Goal: Transaction & Acquisition: Book appointment/travel/reservation

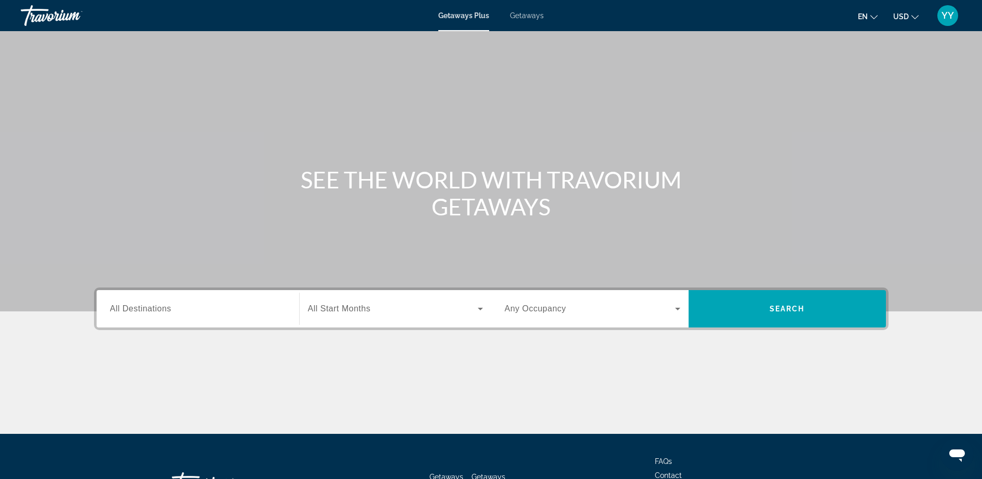
click at [534, 16] on span "Getaways" at bounding box center [527, 15] width 34 height 8
click at [146, 294] on div "Search widget" at bounding box center [198, 309] width 176 height 30
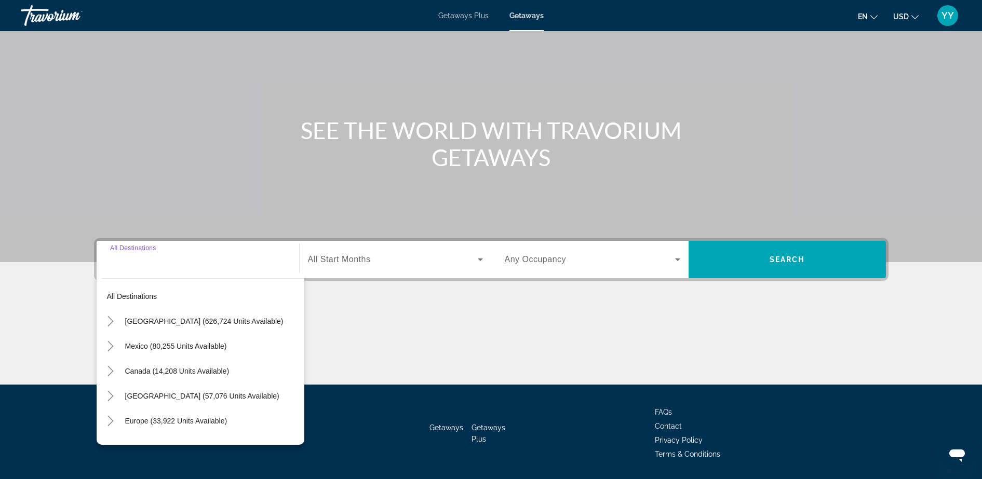
scroll to position [82, 0]
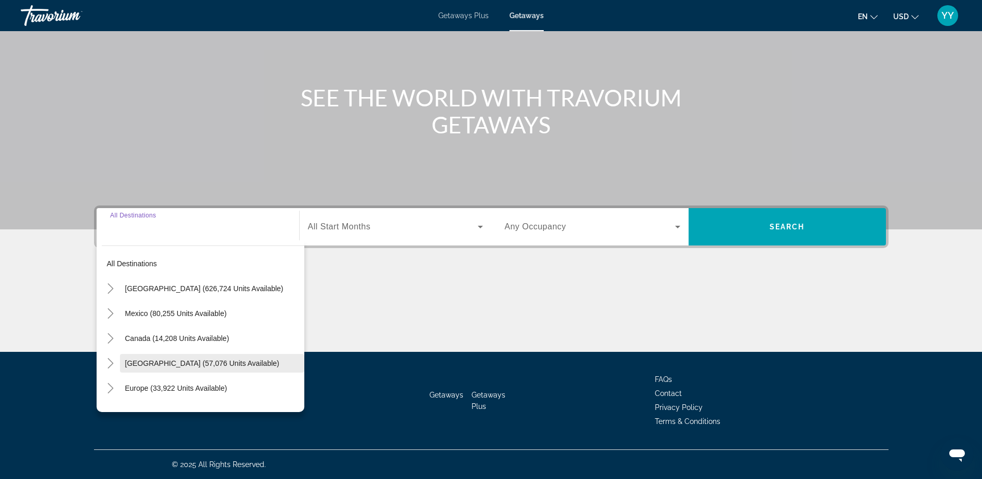
click at [148, 361] on span "Caribbean & Atlantic Islands (57,076 units available)" at bounding box center [202, 363] width 154 height 8
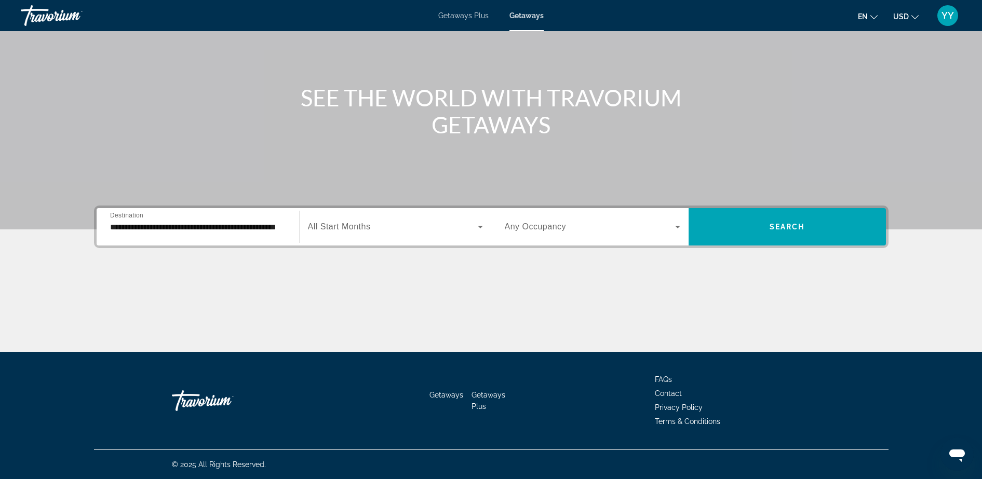
click at [251, 216] on div "**********" at bounding box center [198, 227] width 176 height 30
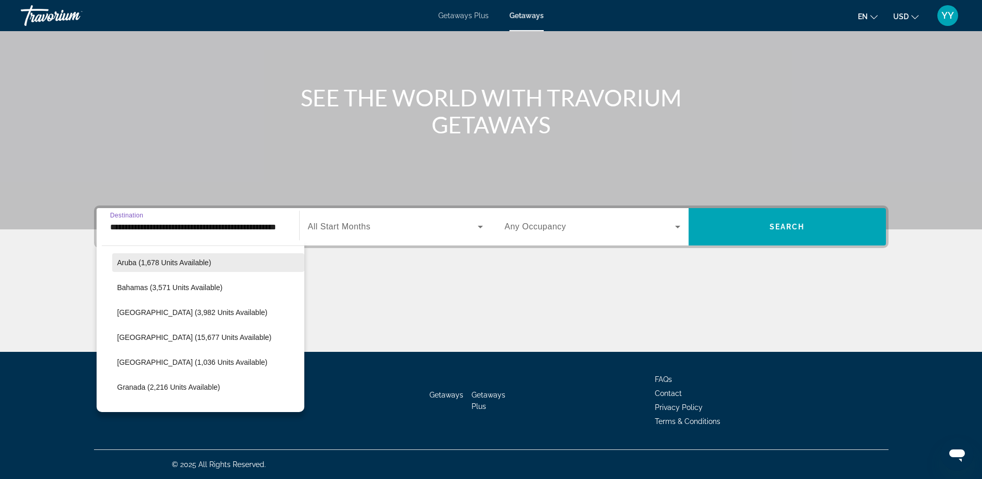
scroll to position [156, 0]
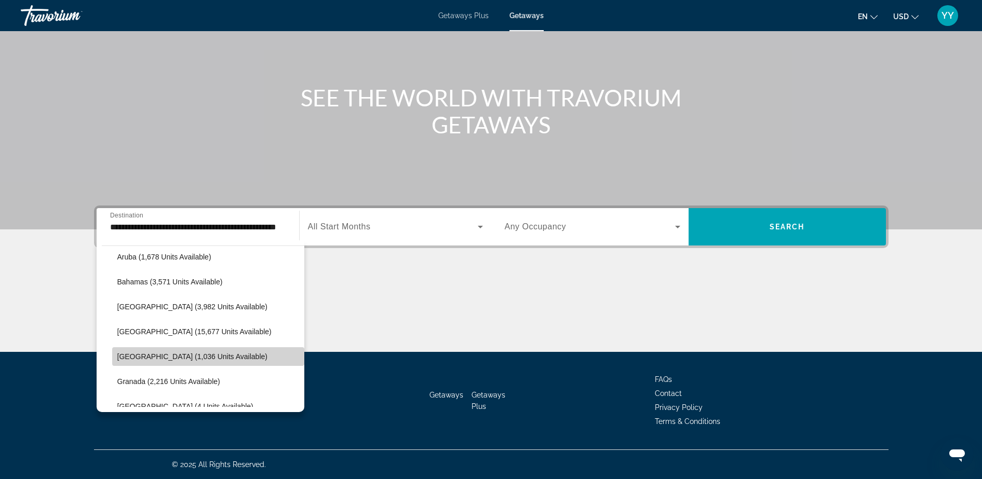
click at [221, 357] on span "Dominican Republic (1,036 units available)" at bounding box center [192, 357] width 150 height 8
type input "**********"
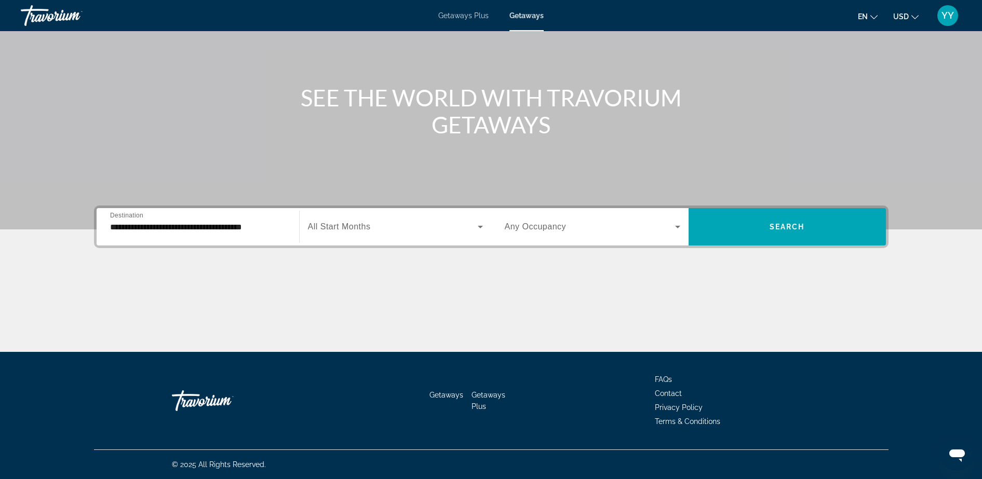
scroll to position [0, 0]
click at [221, 357] on div "Getaways Getaways Plus FAQs Contact Privacy Policy Terms & Conditions" at bounding box center [491, 401] width 795 height 98
click at [477, 223] on icon "Search widget" at bounding box center [480, 227] width 12 height 12
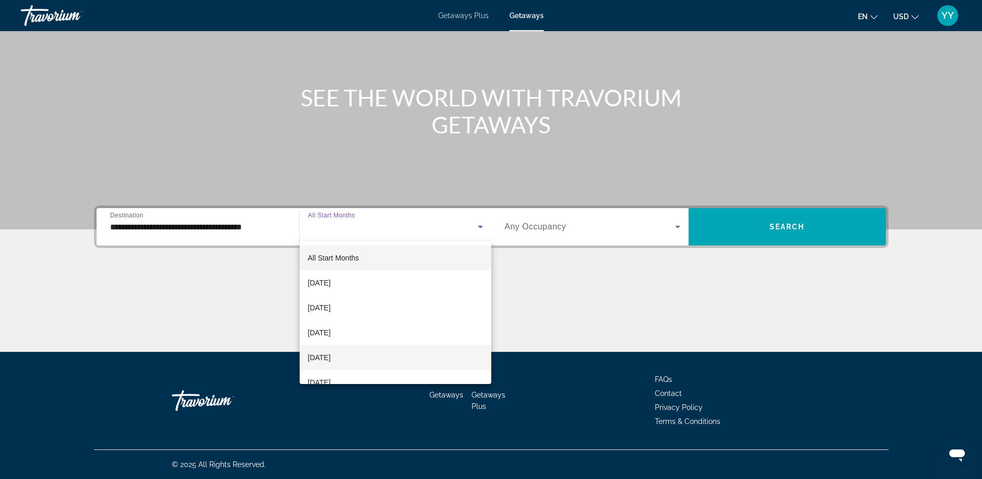
click at [331, 352] on span "December 2025" at bounding box center [319, 358] width 23 height 12
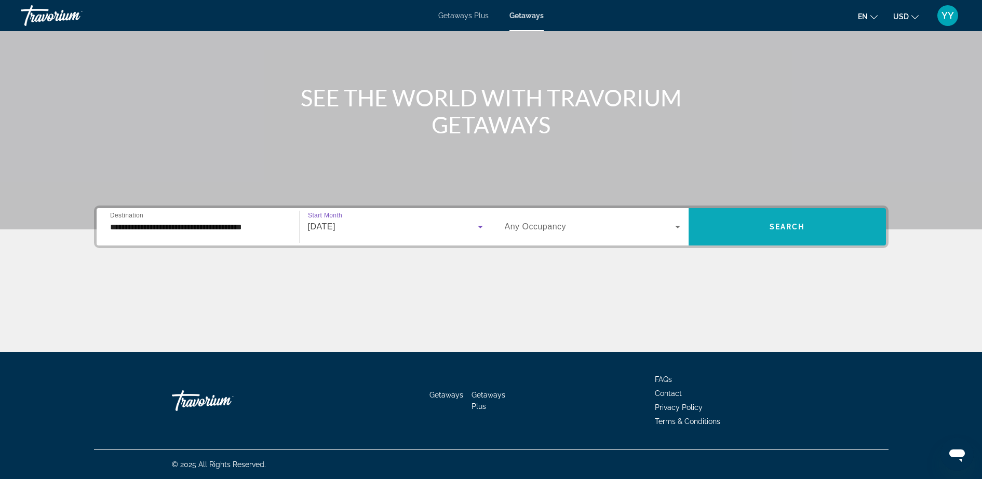
click at [749, 229] on span "Search widget" at bounding box center [787, 226] width 197 height 25
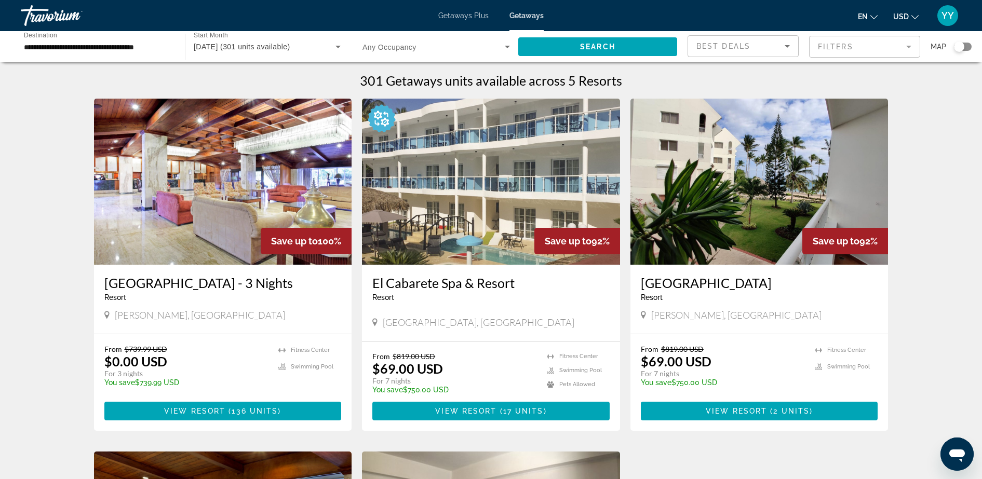
click at [746, 52] on div "Best Deals" at bounding box center [742, 50] width 93 height 29
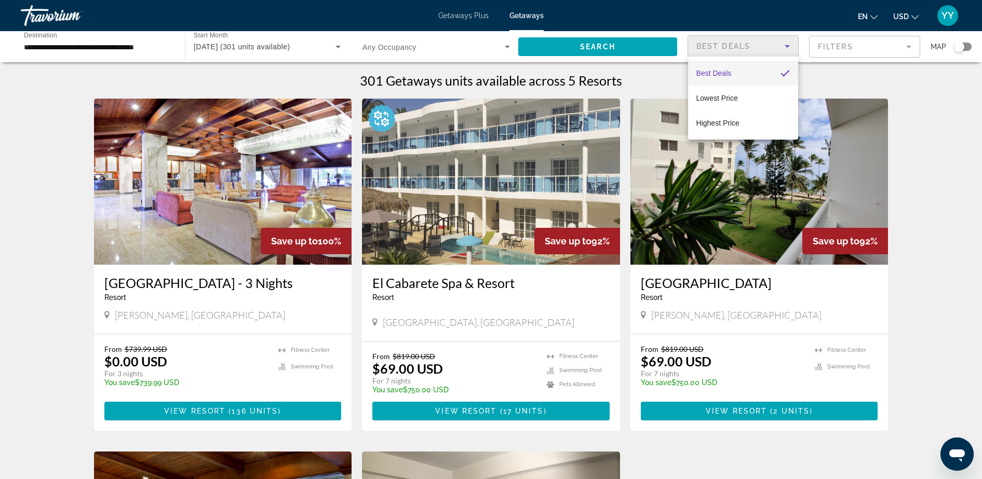
click at [877, 48] on div at bounding box center [491, 239] width 982 height 479
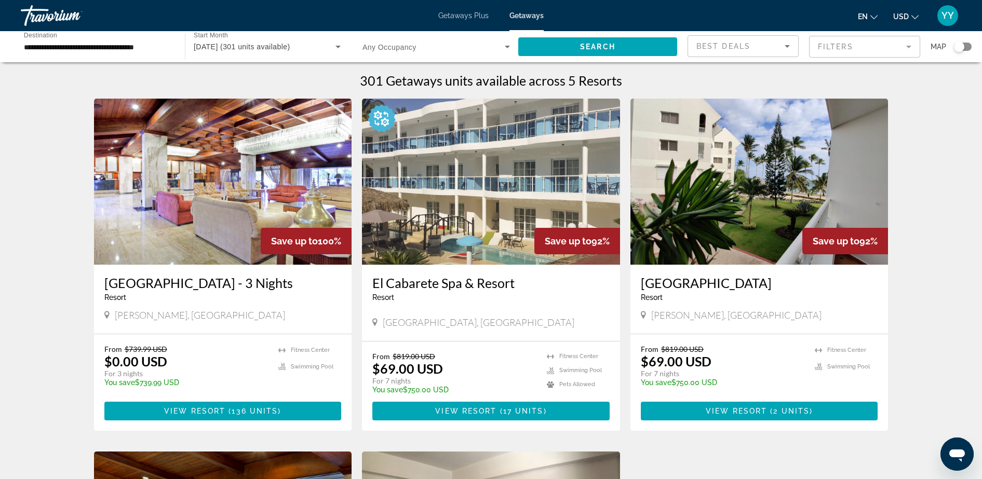
click at [907, 43] on mat-form-field "Filters" at bounding box center [864, 47] width 111 height 22
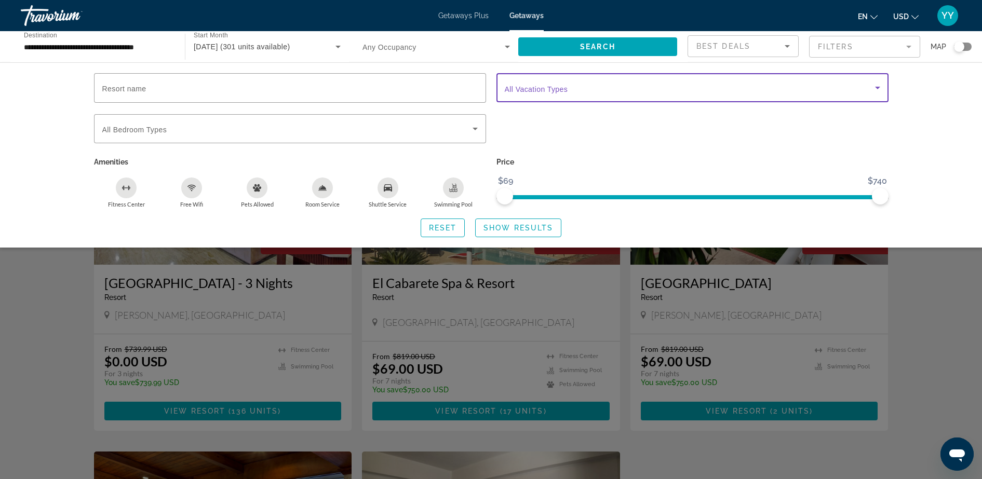
click at [873, 85] on icon "Search widget" at bounding box center [877, 88] width 12 height 12
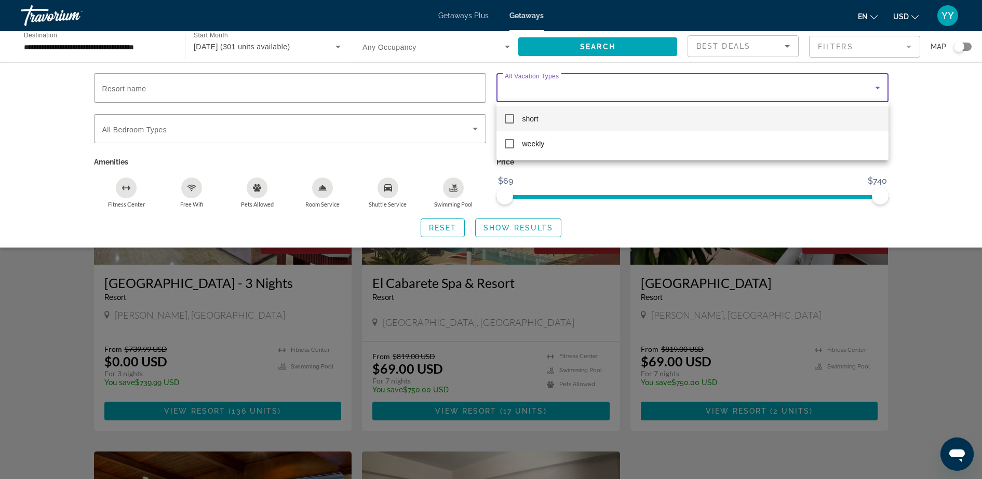
click at [575, 158] on div "short weekly" at bounding box center [692, 131] width 392 height 58
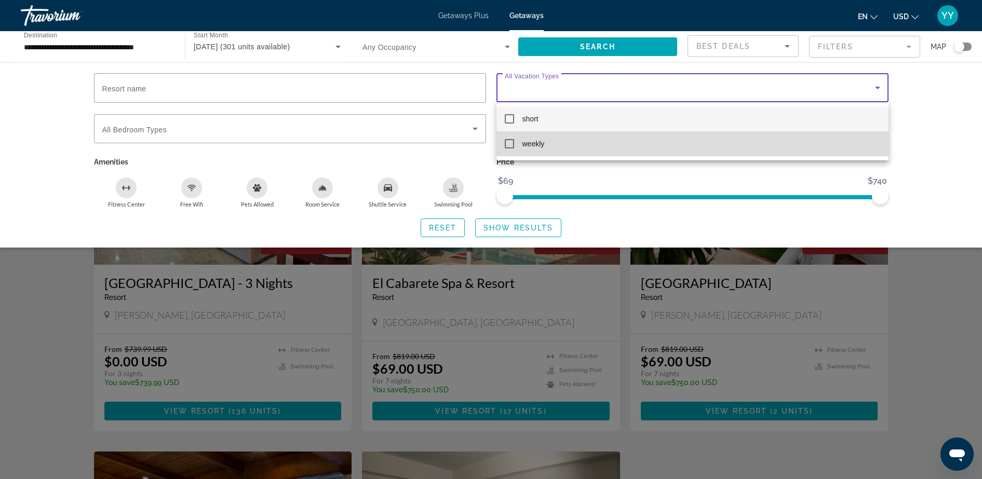
click at [568, 154] on mat-option "weekly" at bounding box center [692, 143] width 392 height 25
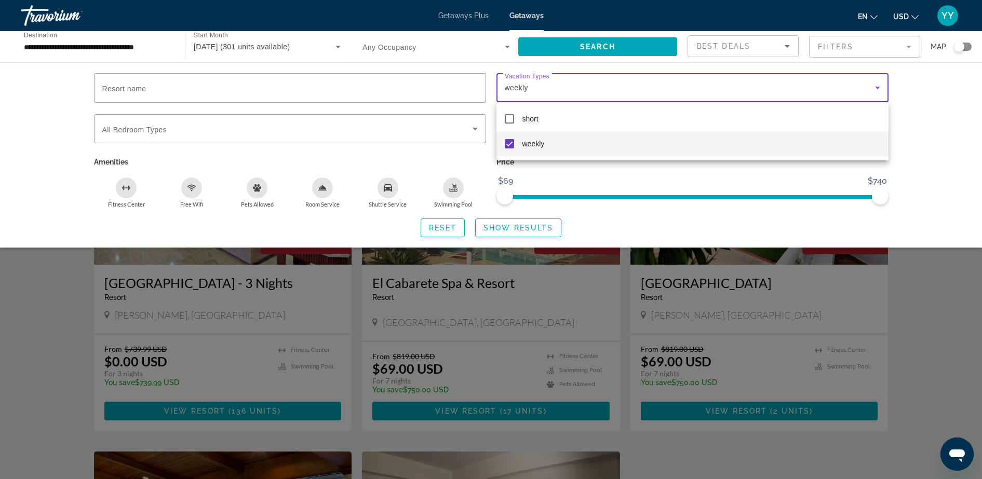
click at [489, 235] on div at bounding box center [491, 239] width 982 height 479
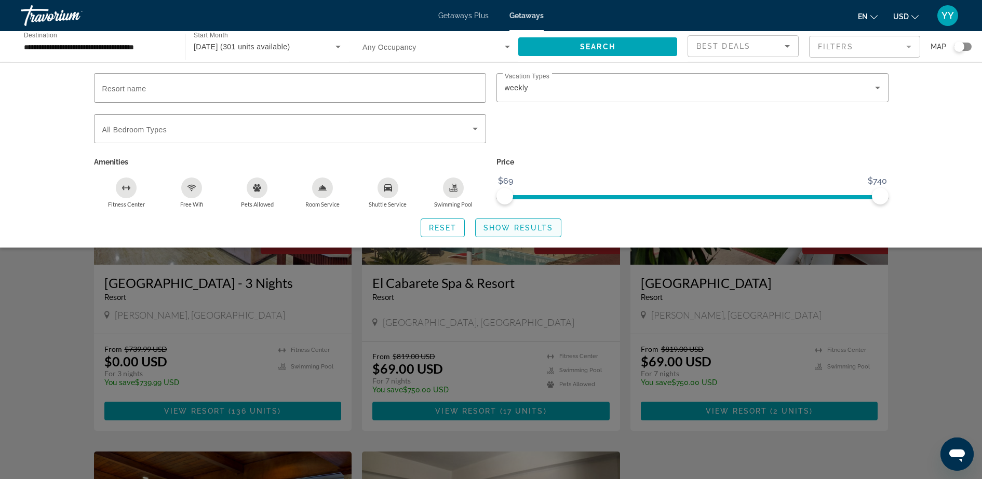
click at [505, 232] on span "Search widget" at bounding box center [518, 228] width 85 height 25
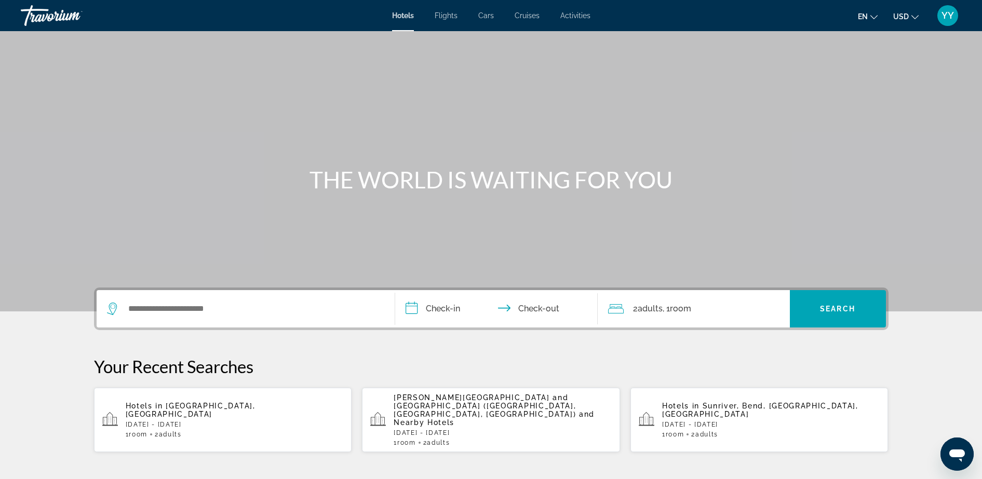
click at [453, 6] on div "Hotels Flights Cars Cruises Activities Hotels Flights Cars Cruises Activities e…" at bounding box center [491, 15] width 982 height 27
click at [447, 15] on span "Flights" at bounding box center [446, 15] width 23 height 8
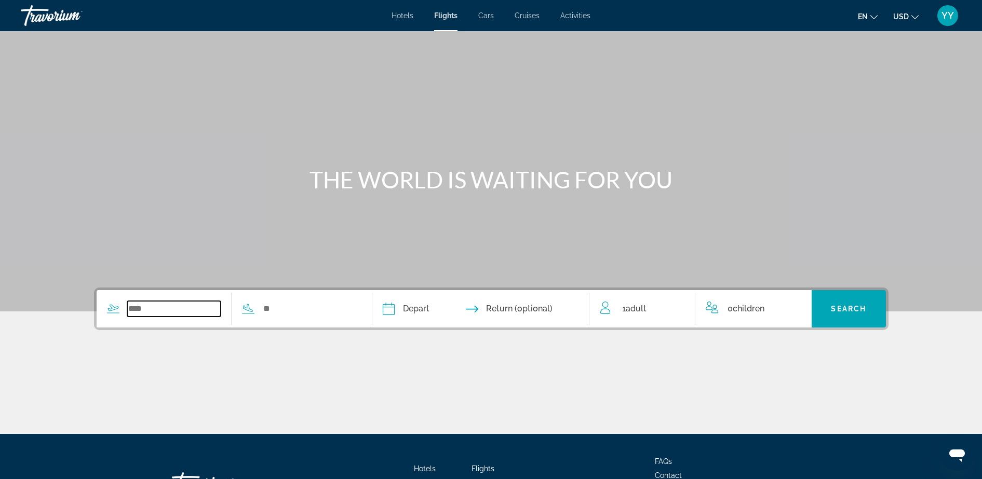
click at [166, 312] on input "Search widget" at bounding box center [174, 309] width 94 height 16
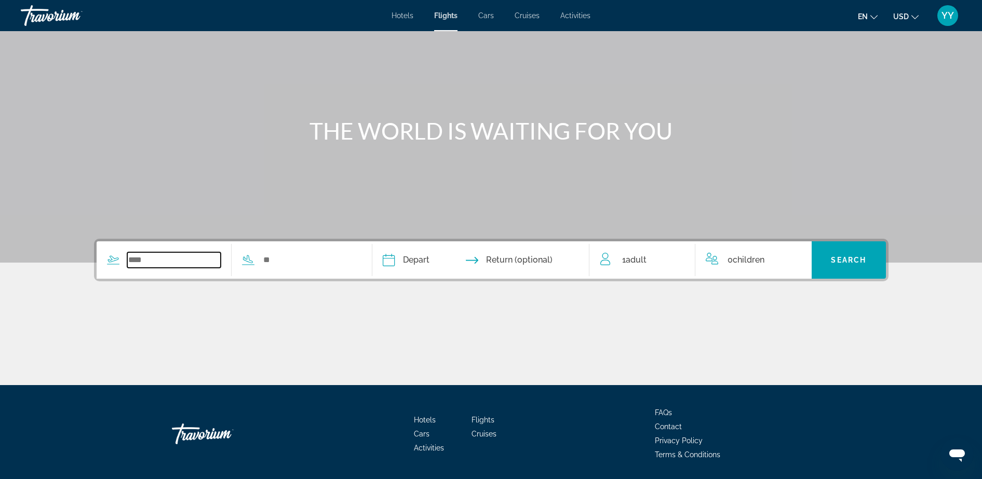
scroll to position [82, 0]
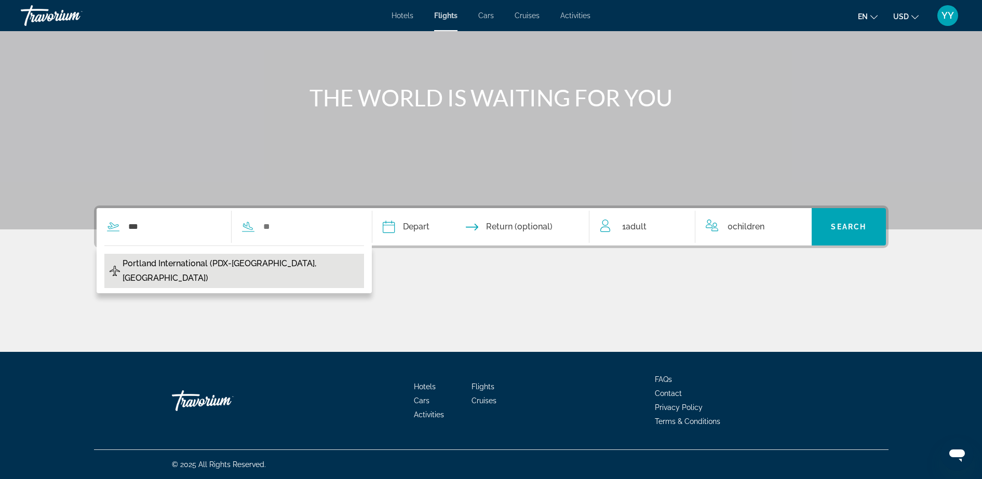
click at [146, 264] on span "Portland International (PDX-[GEOGRAPHIC_DATA], [GEOGRAPHIC_DATA])" at bounding box center [241, 271] width 236 height 29
type input "**********"
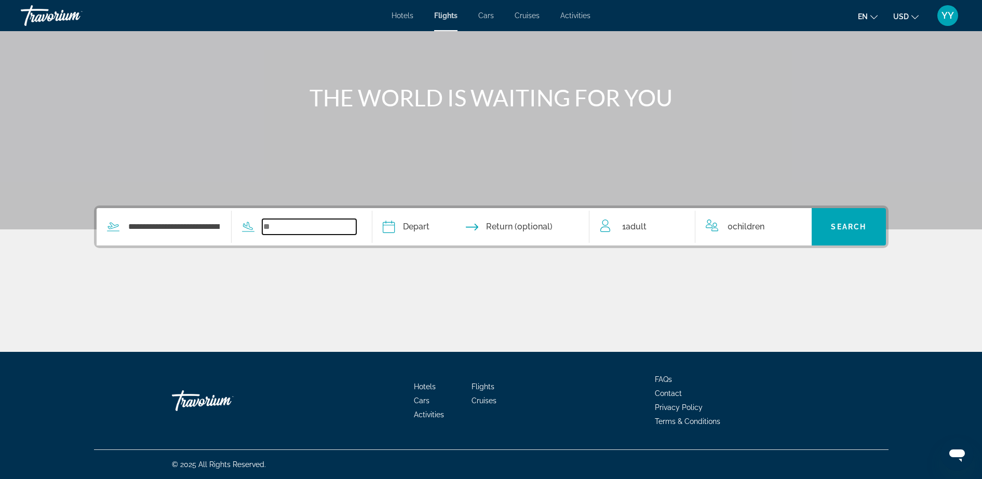
click at [278, 225] on input "Search widget" at bounding box center [309, 227] width 94 height 16
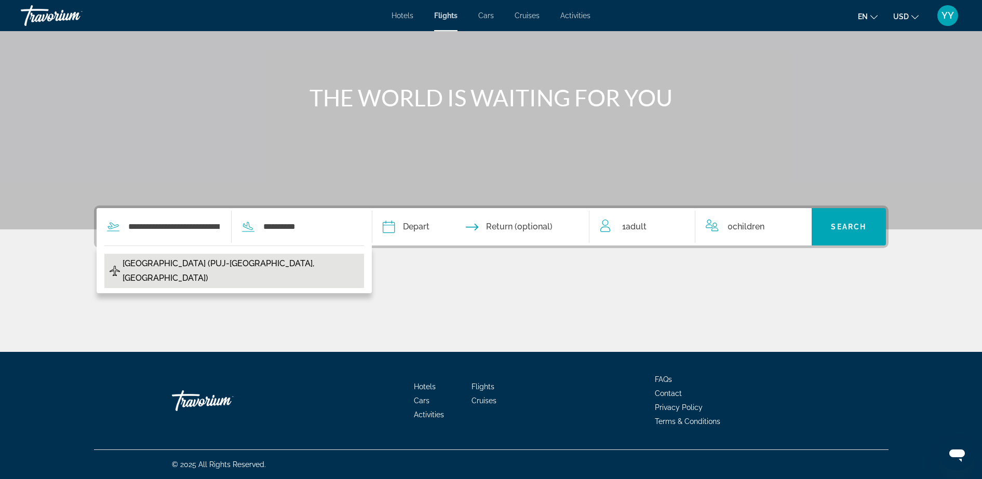
click at [293, 265] on span "[GEOGRAPHIC_DATA] (PUJ-[GEOGRAPHIC_DATA], [GEOGRAPHIC_DATA])" at bounding box center [241, 271] width 236 height 29
type input "**********"
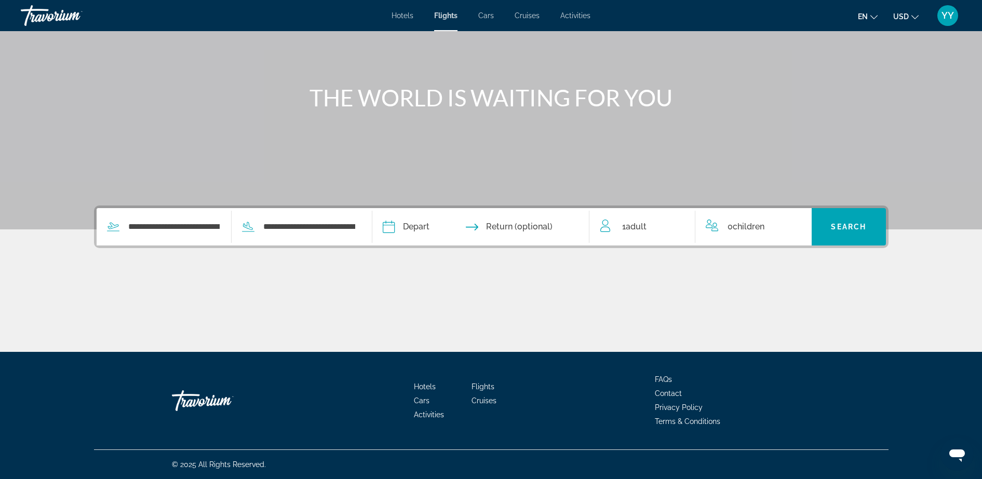
click at [394, 231] on input "Depart date" at bounding box center [433, 228] width 107 height 41
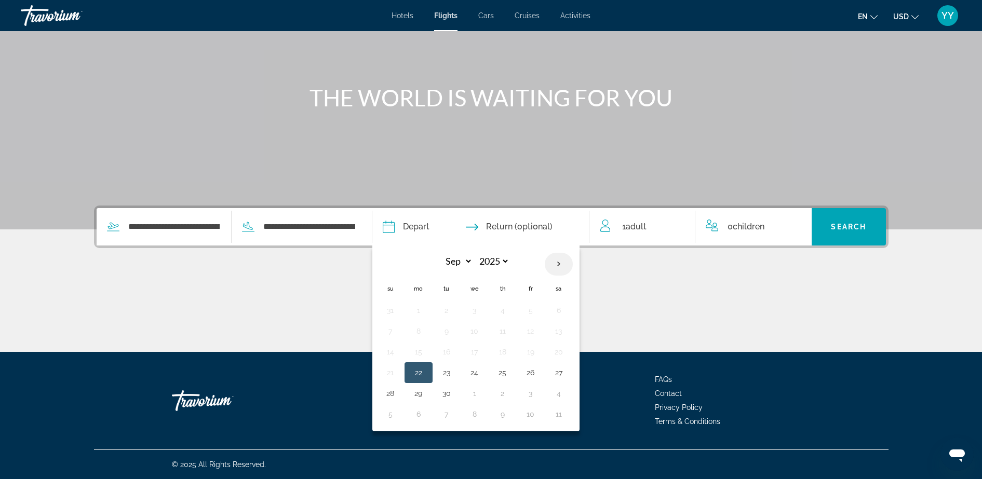
click at [559, 268] on th "Next month" at bounding box center [559, 264] width 28 height 23
select select "**"
click at [390, 415] on button "30" at bounding box center [390, 414] width 17 height 15
type input "**********"
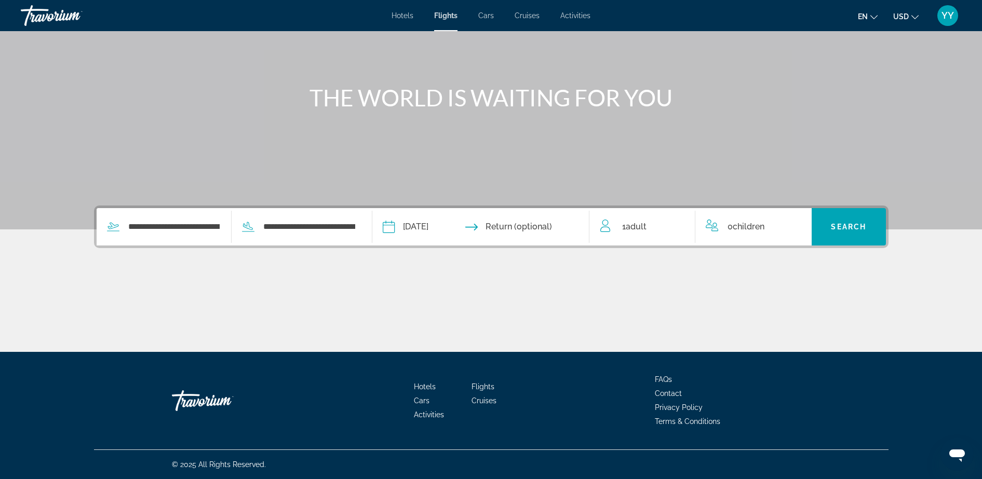
click at [489, 221] on input "Return date" at bounding box center [539, 228] width 107 height 41
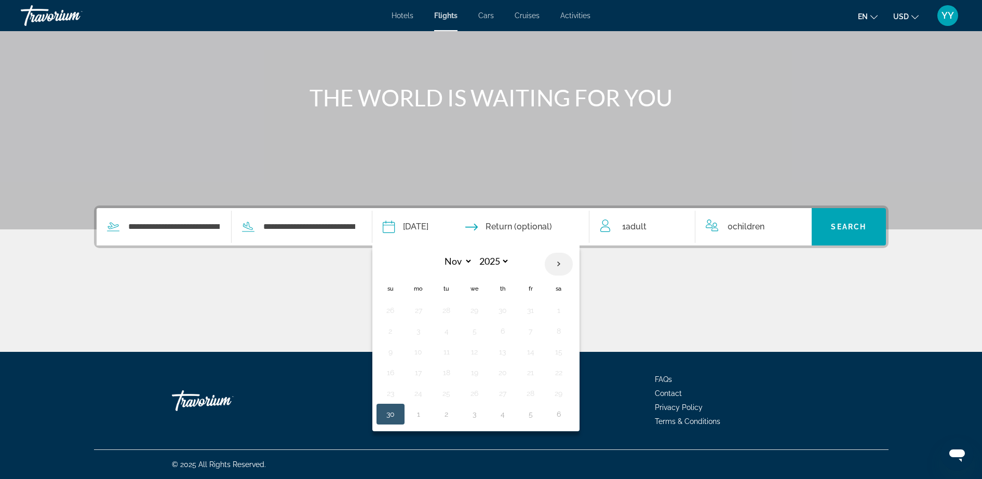
click at [562, 261] on th "Next month" at bounding box center [559, 264] width 28 height 23
select select "**"
click at [480, 331] on button "10" at bounding box center [474, 331] width 17 height 15
type input "**********"
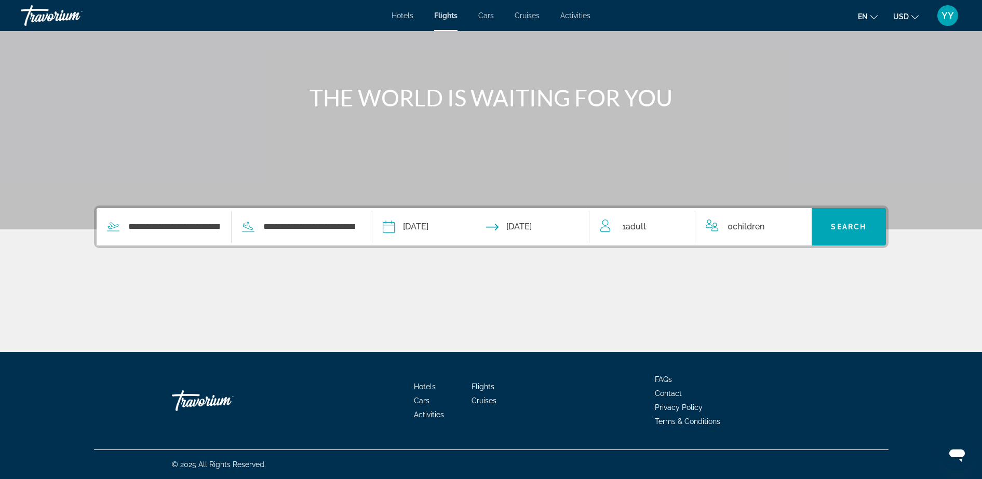
click at [652, 222] on div "1 Adult Adults" at bounding box center [647, 227] width 95 height 15
click at [681, 223] on icon "Increment adults" at bounding box center [679, 225] width 9 height 12
click at [850, 220] on span "Search widget" at bounding box center [849, 226] width 74 height 25
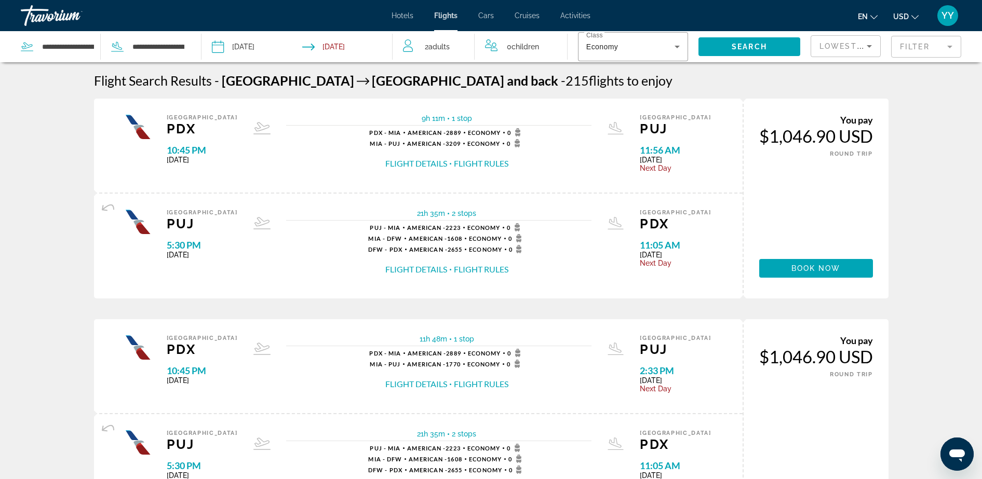
click at [865, 56] on div "Lowest Price" at bounding box center [845, 50] width 52 height 29
click at [865, 56] on div at bounding box center [491, 239] width 982 height 479
